Goal: Task Accomplishment & Management: Use online tool/utility

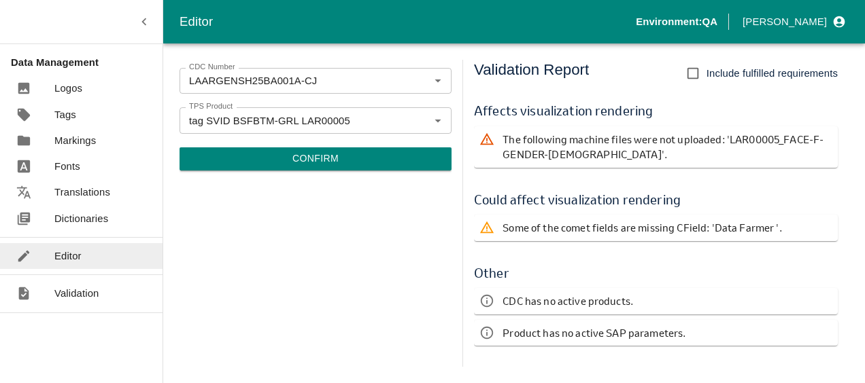
click at [756, 72] on span "Include fulfilled requirements" at bounding box center [771, 73] width 131 height 15
click at [706, 72] on input "Include fulfilled requirements" at bounding box center [692, 73] width 27 height 27
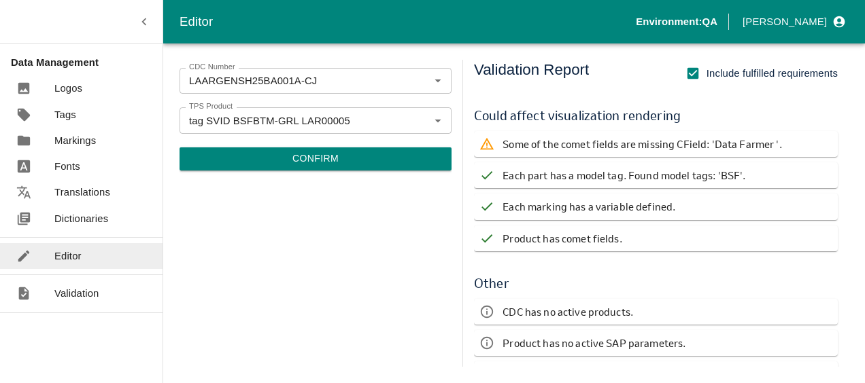
scroll to position [336, 0]
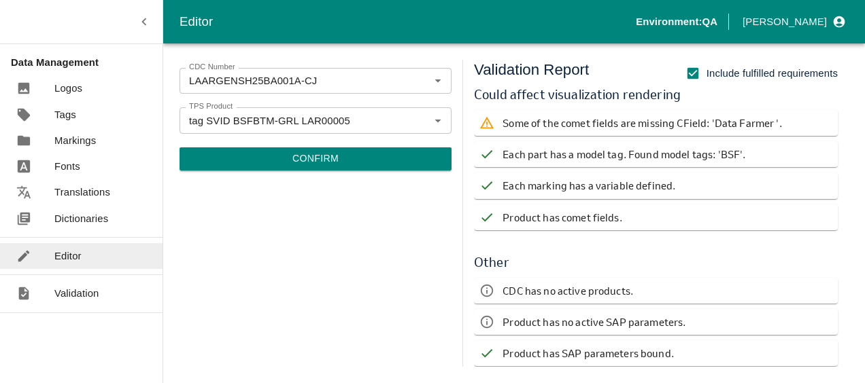
click at [778, 73] on span "Include fulfilled requirements" at bounding box center [771, 73] width 131 height 15
click at [706, 73] on input "Include fulfilled requirements" at bounding box center [692, 73] width 27 height 27
checkbox input "false"
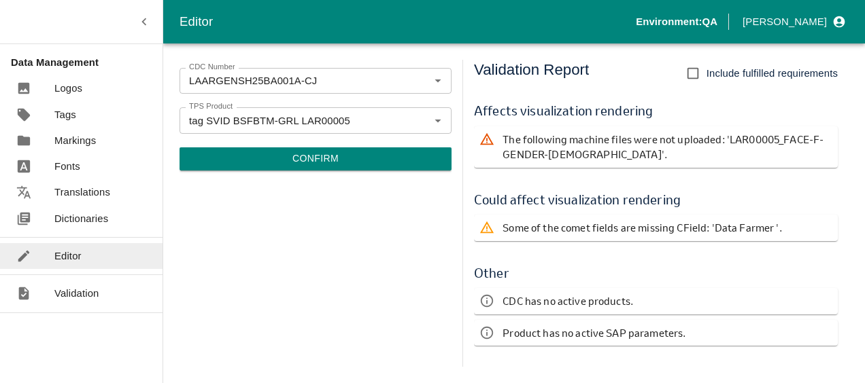
scroll to position [0, 0]
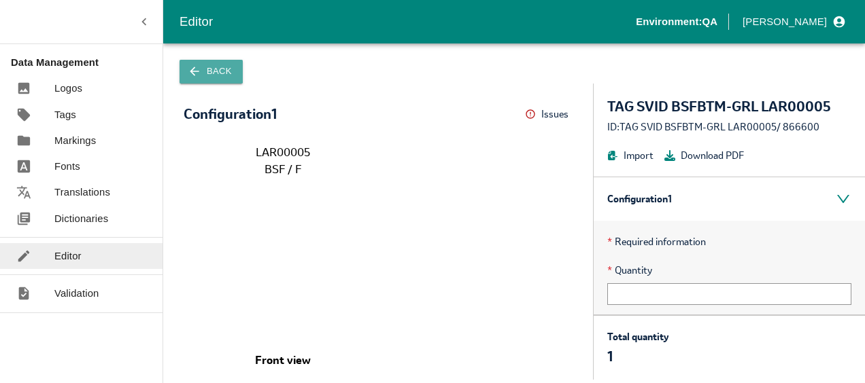
click at [204, 69] on button "Back" at bounding box center [210, 72] width 63 height 24
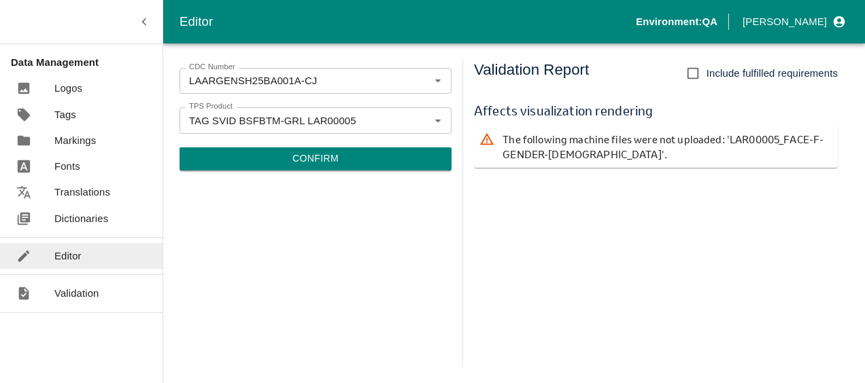
click at [647, 292] on div "Validation Report Include fulfilled requirements Affects visualization renderin…" at bounding box center [661, 213] width 375 height 307
click at [689, 71] on input "Include fulfilled requirements" at bounding box center [692, 73] width 27 height 27
checkbox input "true"
